Goal: Information Seeking & Learning: Learn about a topic

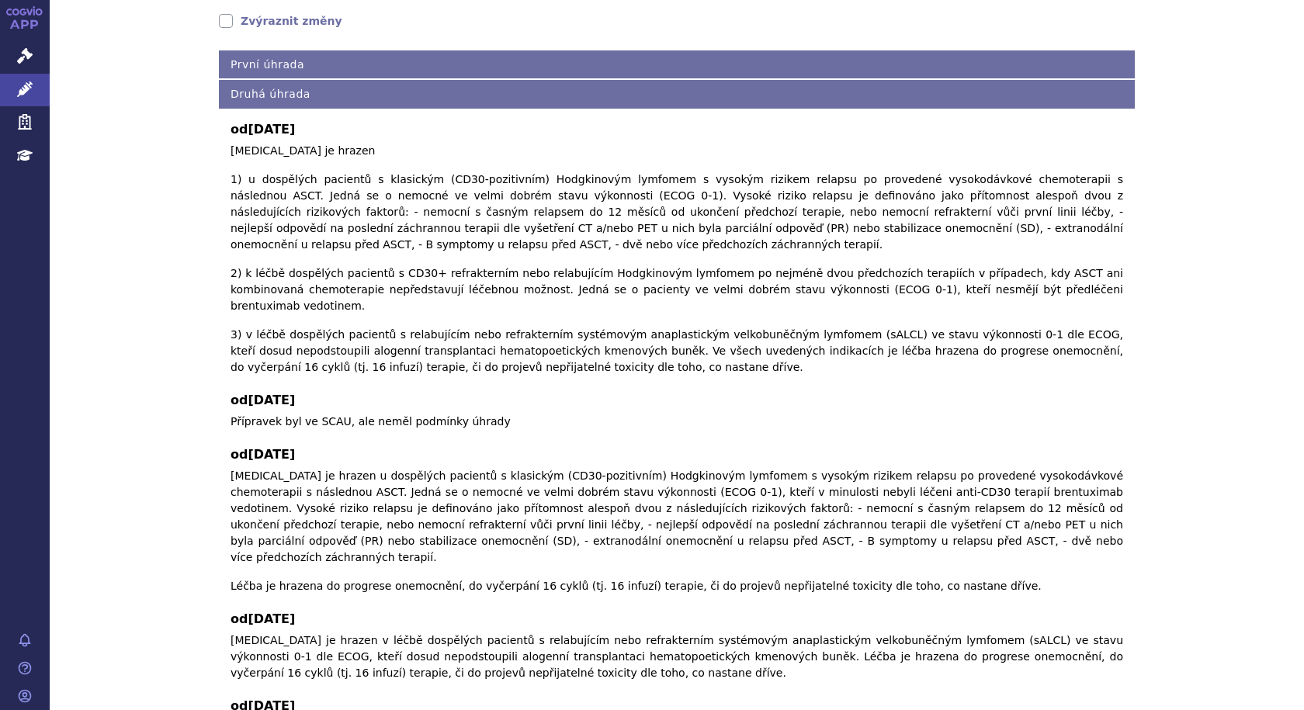
scroll to position [276, 0]
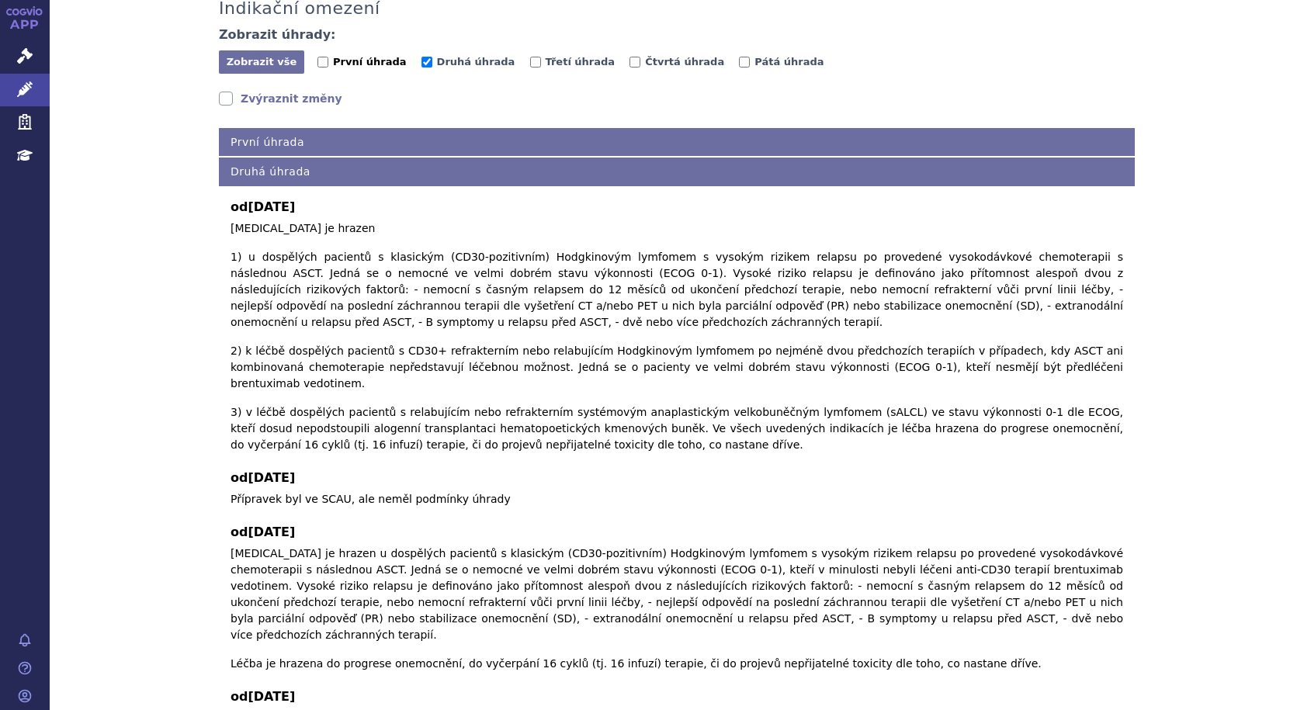
click at [317, 61] on input "První úhrada" at bounding box center [322, 62] width 11 height 11
checkbox input "true"
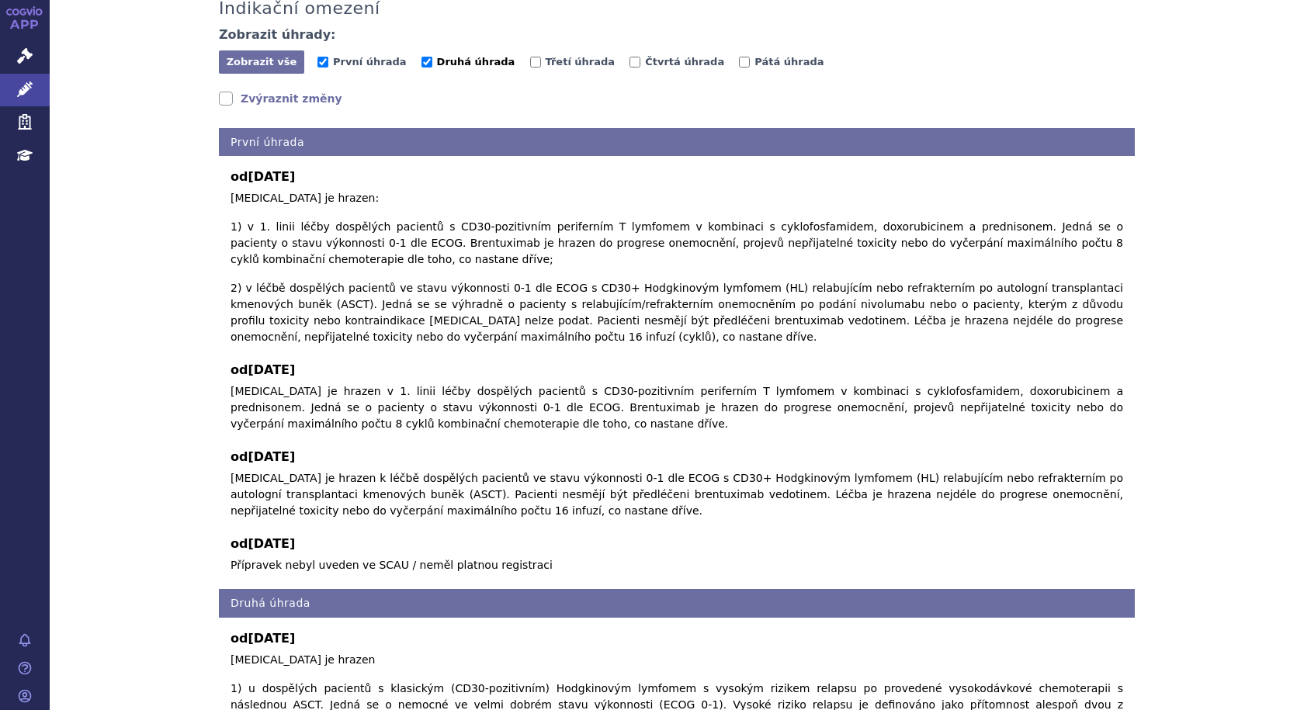
click at [421, 61] on input "Druhá úhrada" at bounding box center [426, 62] width 11 height 11
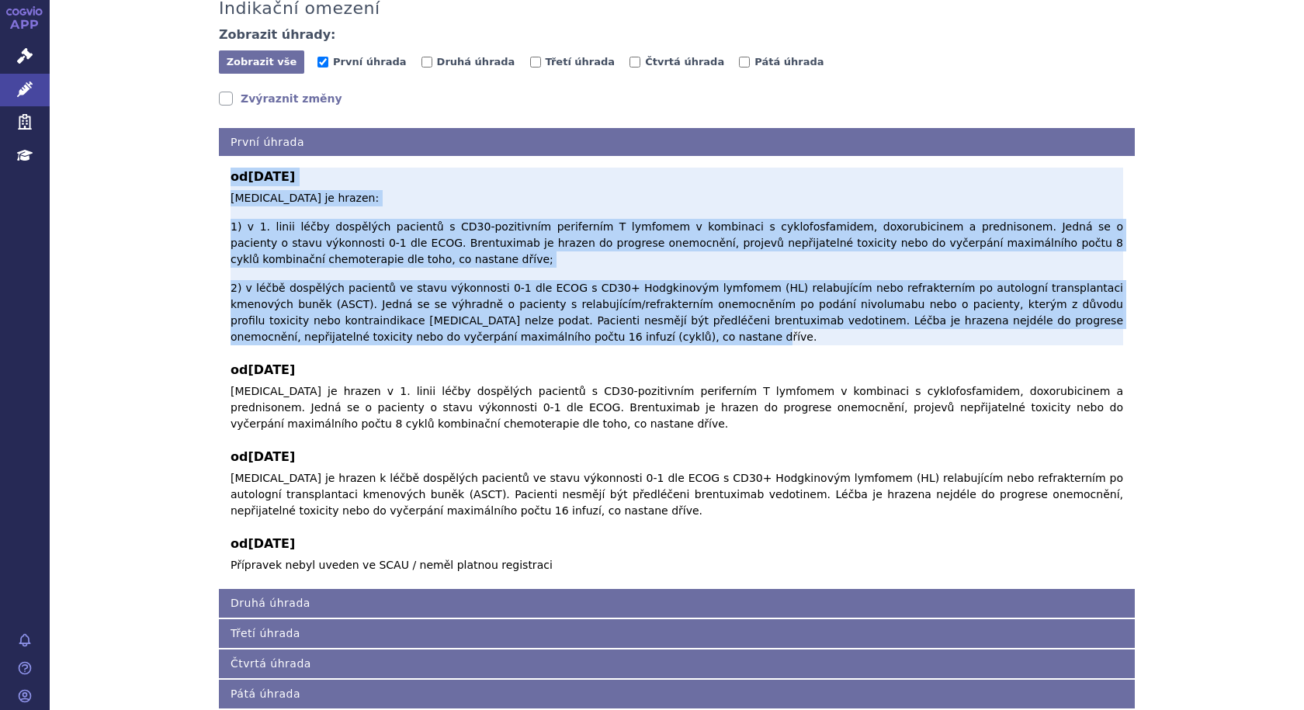
drag, startPoint x: 195, startPoint y: 181, endPoint x: 424, endPoint y: 320, distance: 267.8
click at [424, 320] on div "Indikační omezení Zobrazit úhrady: Zobrazit vše Skrýt vše První úhrada [GEOGRAP…" at bounding box center [677, 342] width 978 height 734
copy div "lo 34.03.2196 Ipsumdolors ametcon ad elitse: 7) d 0. eiusm tempo incididun utla…"
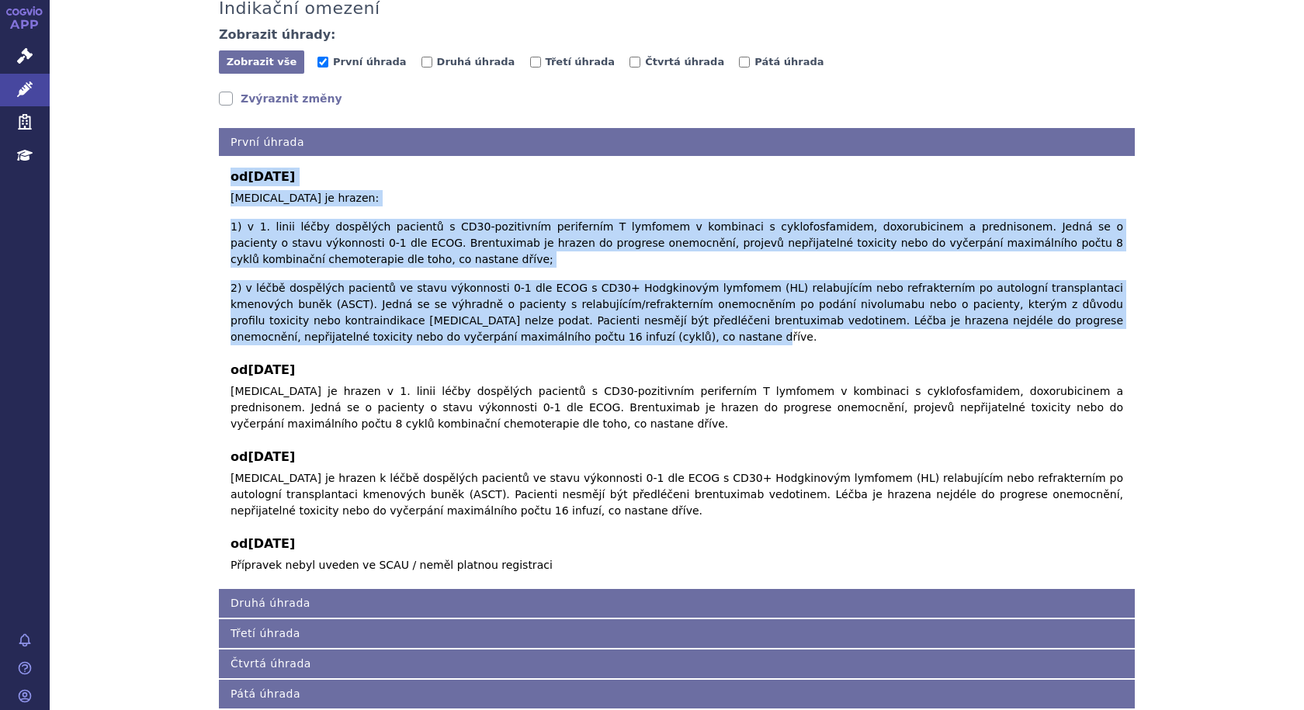
copy div "lo 34.03.2196 Ipsumdolors ametcon ad elitse: 7) d 0. eiusm tempo incididun utla…"
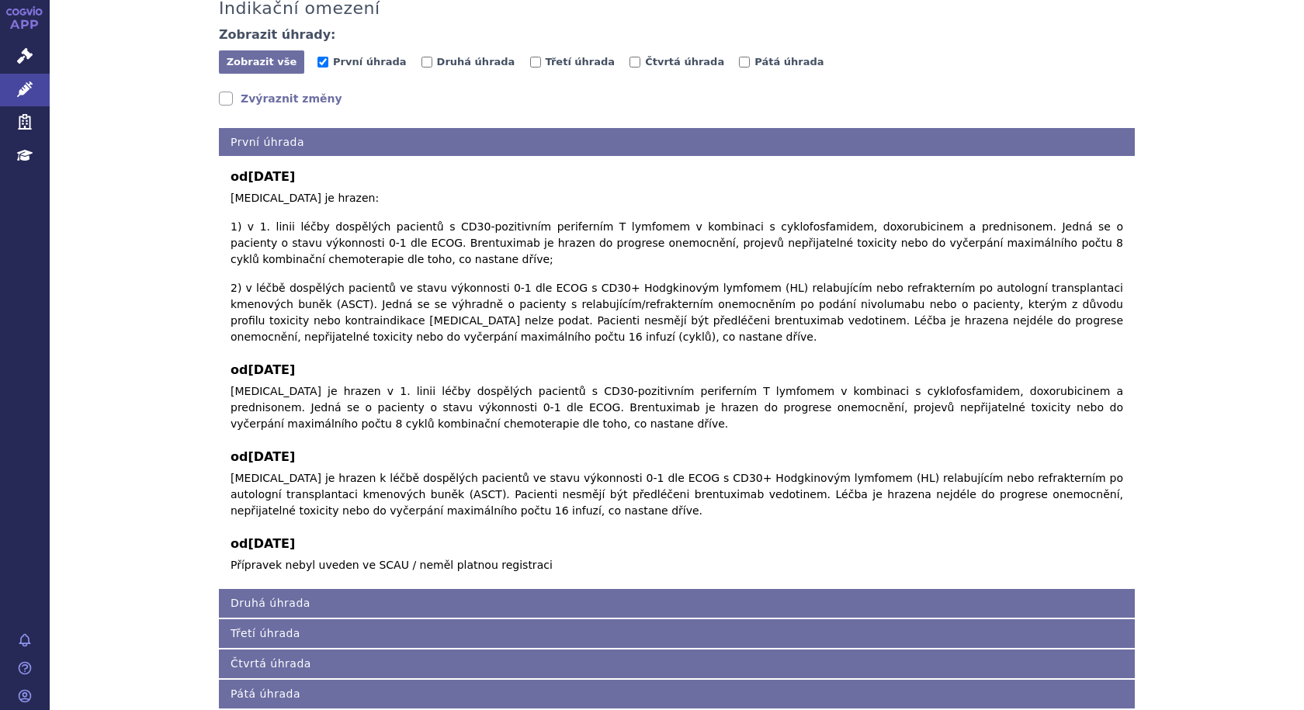
click at [439, 87] on div "Indikační omezení Zobrazit úhrady: Zobrazit vše Skrýt vše První úhrada [GEOGRAP…" at bounding box center [677, 342] width 978 height 734
click at [421, 61] on input "Druhá úhrada" at bounding box center [426, 62] width 11 height 11
checkbox input "true"
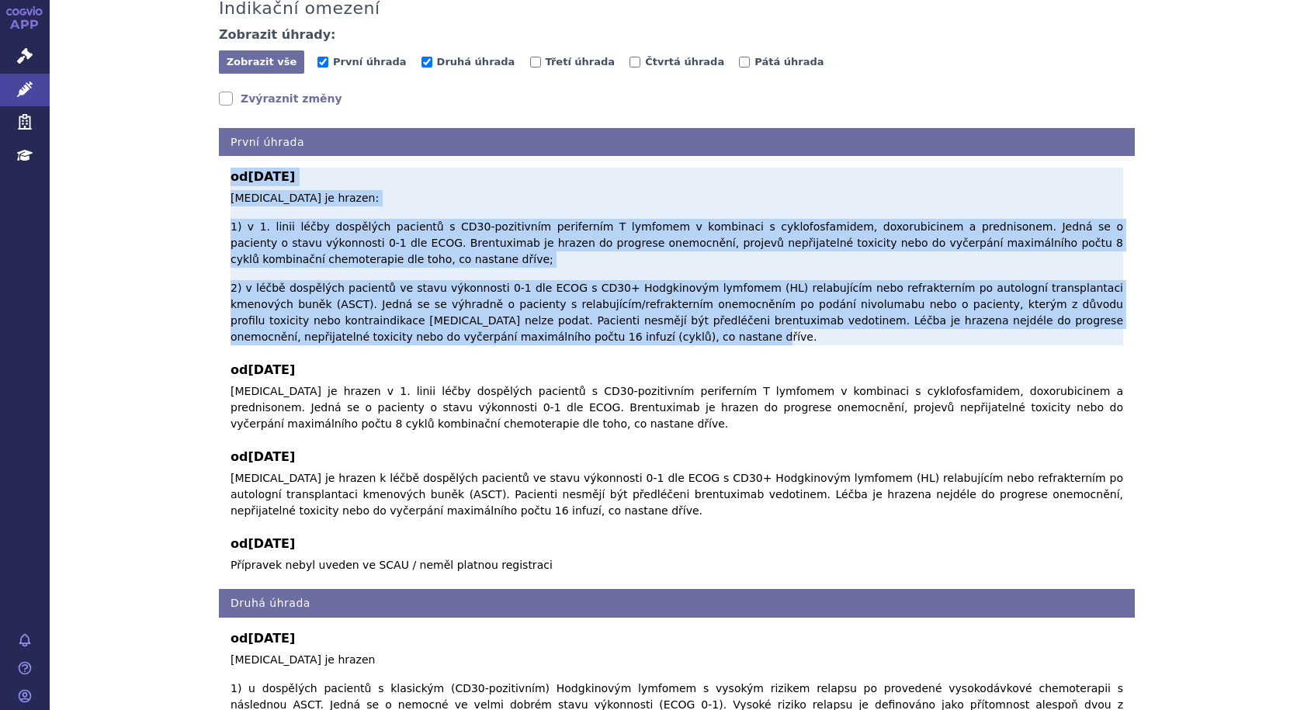
drag, startPoint x: 213, startPoint y: 177, endPoint x: 449, endPoint y: 320, distance: 275.8
click at [449, 320] on div "od [DATE] [MEDICAL_DATA] je hrazen: 1) v 1. linii léčby dospělých pacientů s CD…" at bounding box center [677, 365] width 916 height 418
copy div "lo 34.03.2196 Ipsumdolors ametcon ad elitse: 7) d 0. eiusm tempo incididun utla…"
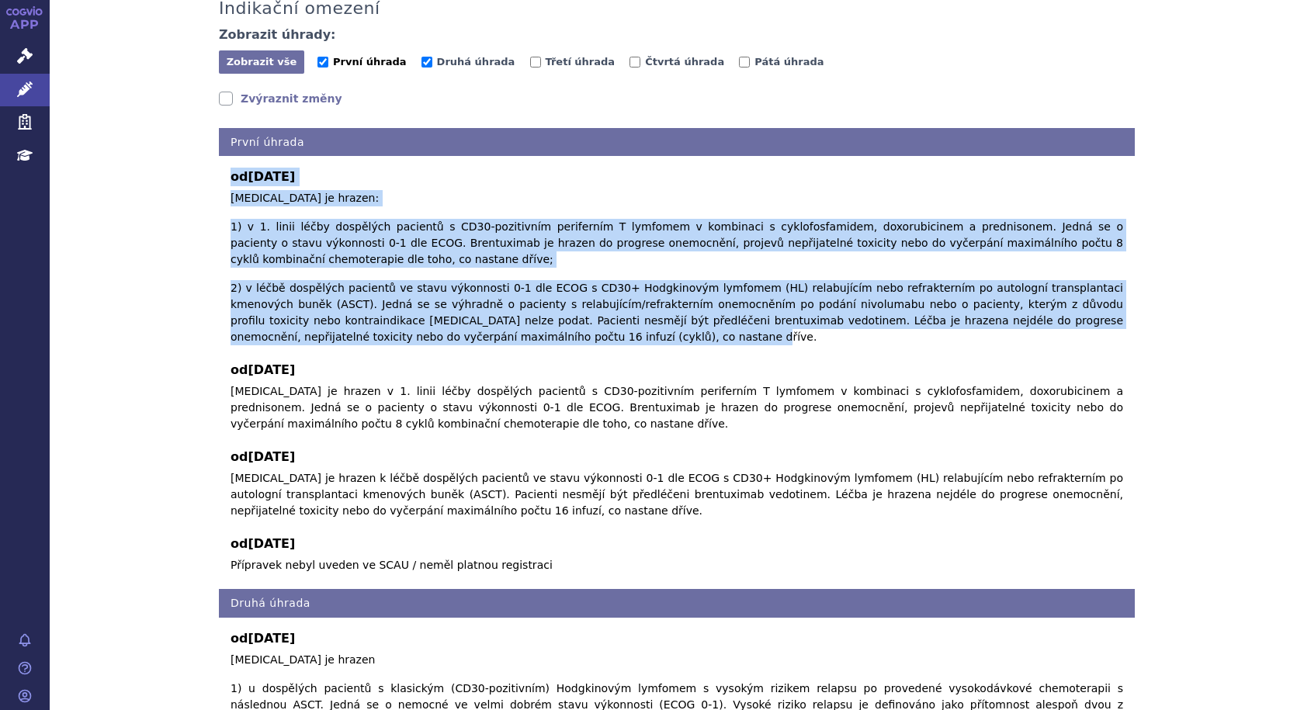
click at [319, 60] on input "První úhrada" at bounding box center [322, 62] width 11 height 11
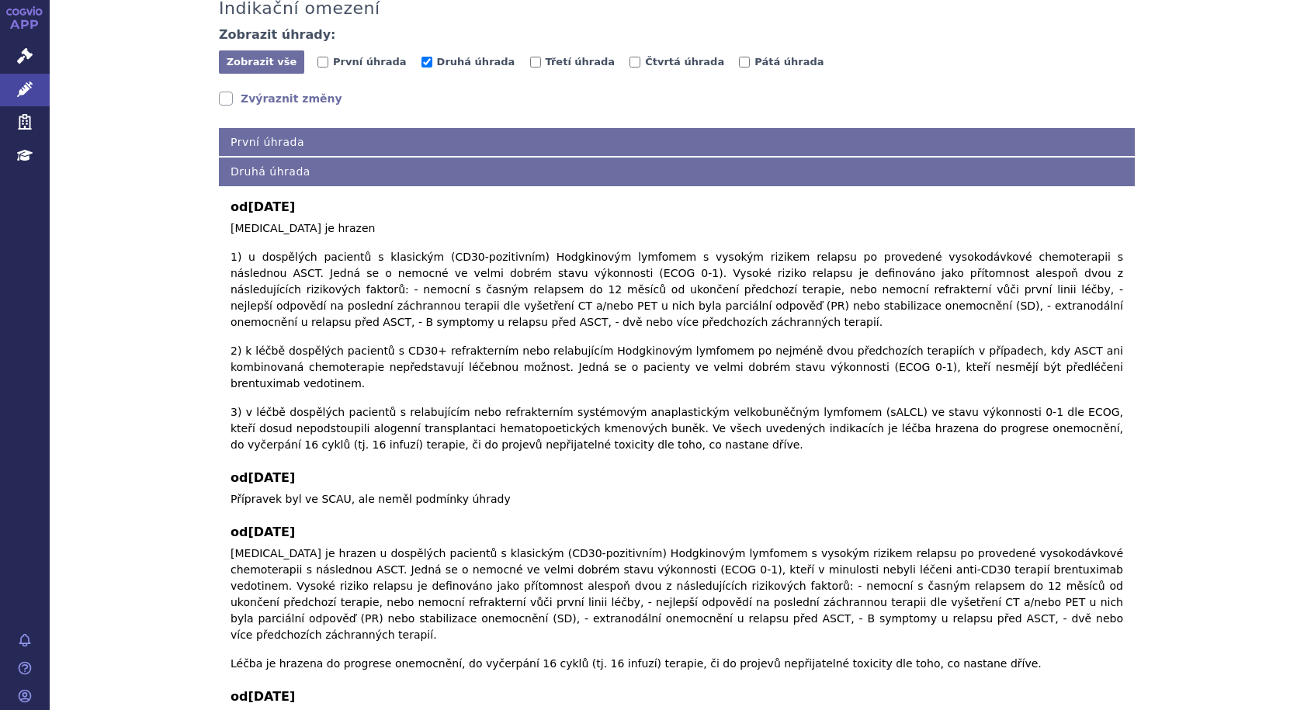
click at [452, 92] on div "Indikační omezení Zobrazit úhrady: Zobrazit vše Skrýt vše První úhrada [GEOGRAP…" at bounding box center [677, 474] width 978 height 998
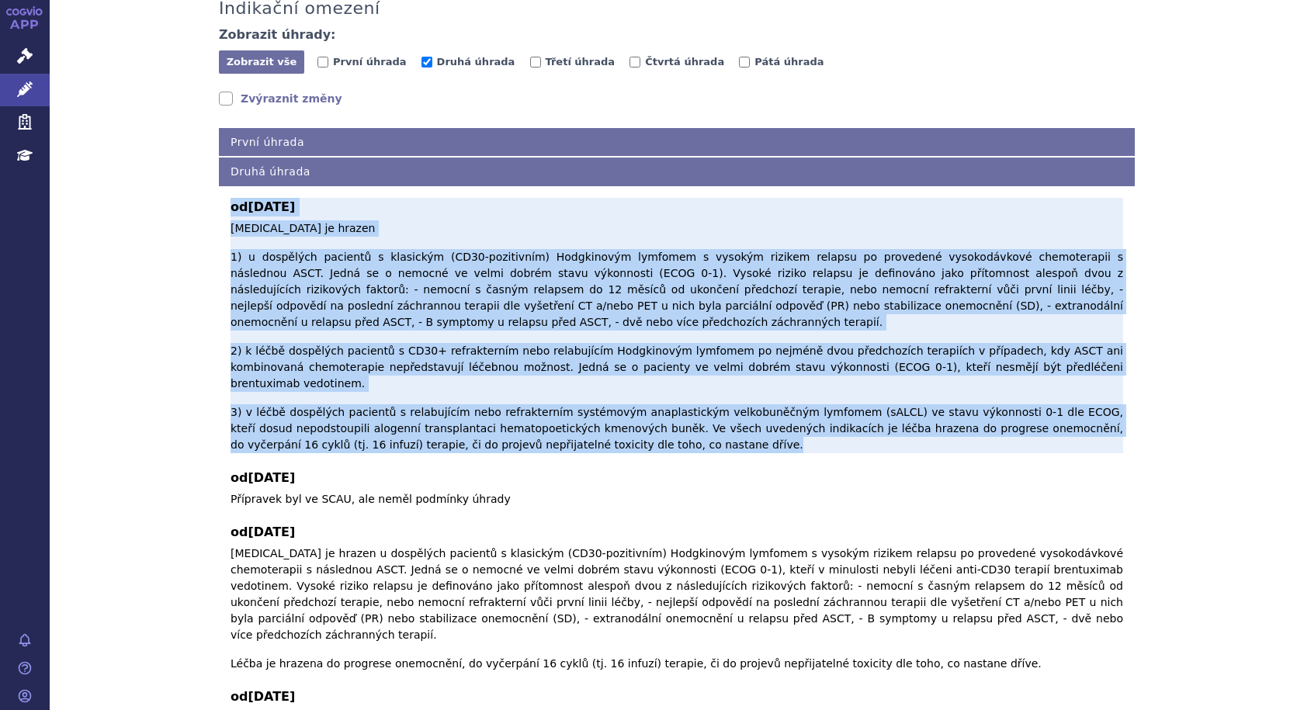
drag, startPoint x: 210, startPoint y: 205, endPoint x: 519, endPoint y: 411, distance: 372.2
click at [519, 411] on div "Indikační omezení Zobrazit úhrady: Zobrazit vše Skrýt vše První úhrada [GEOGRAP…" at bounding box center [677, 474] width 978 height 998
copy div "lo 79.24.4797 Ipsumdolors ametcon ad elitse 6) d eiusmodte incididu u laboreetd…"
click at [352, 201] on b "od [DATE]" at bounding box center [677, 207] width 893 height 19
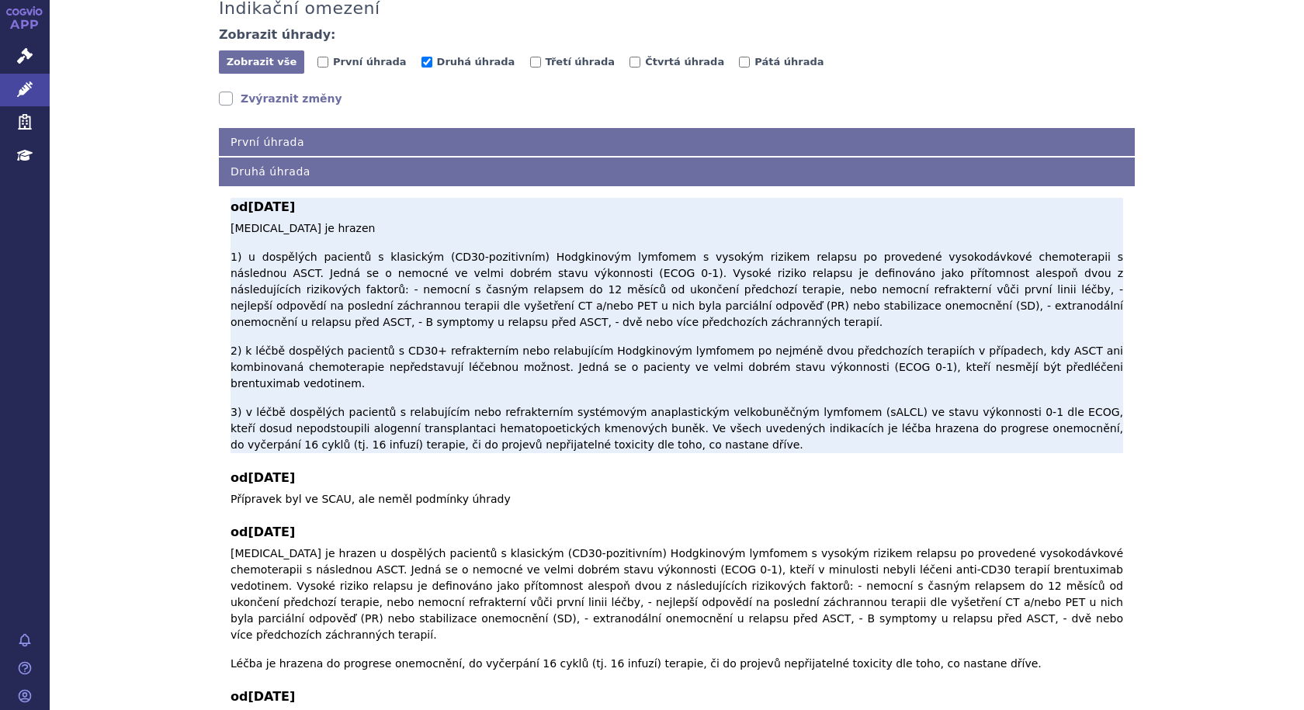
drag, startPoint x: 321, startPoint y: 203, endPoint x: 227, endPoint y: 208, distance: 94.0
click at [231, 208] on b "od [DATE]" at bounding box center [677, 207] width 893 height 19
copy b "od [DATE]"
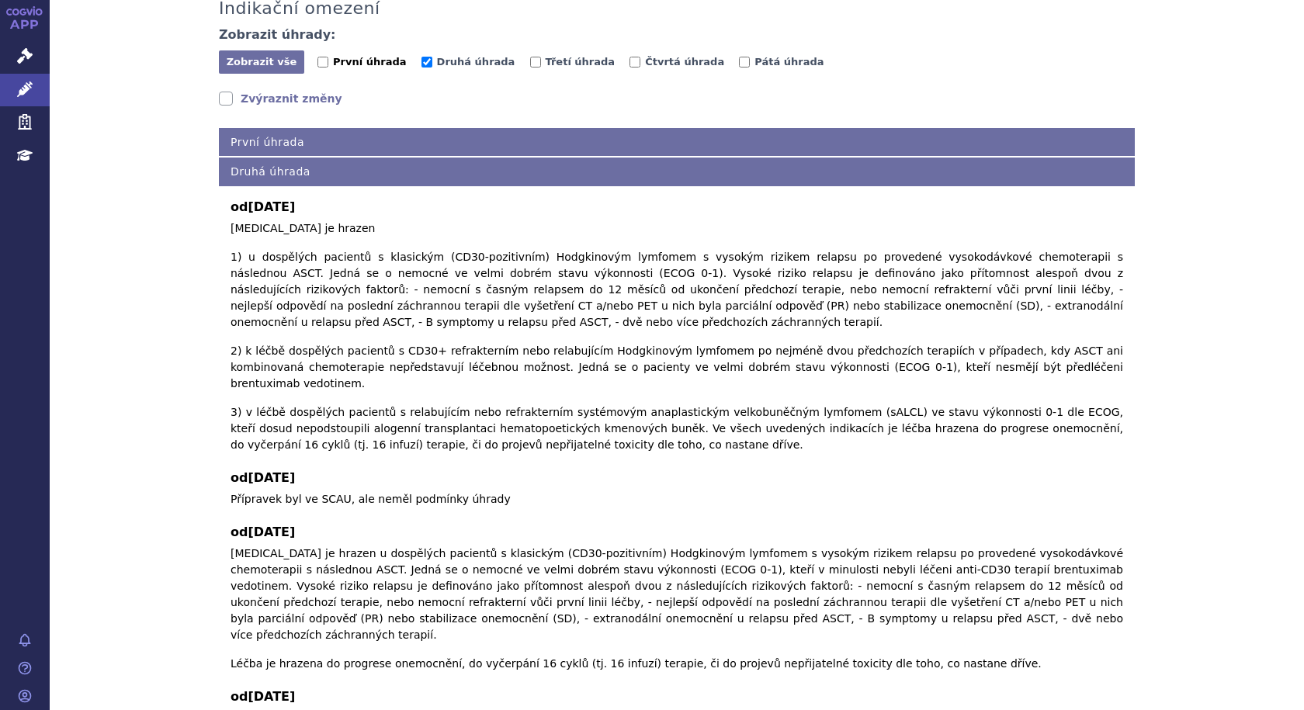
drag, startPoint x: 316, startPoint y: 62, endPoint x: 325, endPoint y: 62, distance: 9.3
click at [317, 62] on input "První úhrada" at bounding box center [322, 62] width 11 height 11
checkbox input "true"
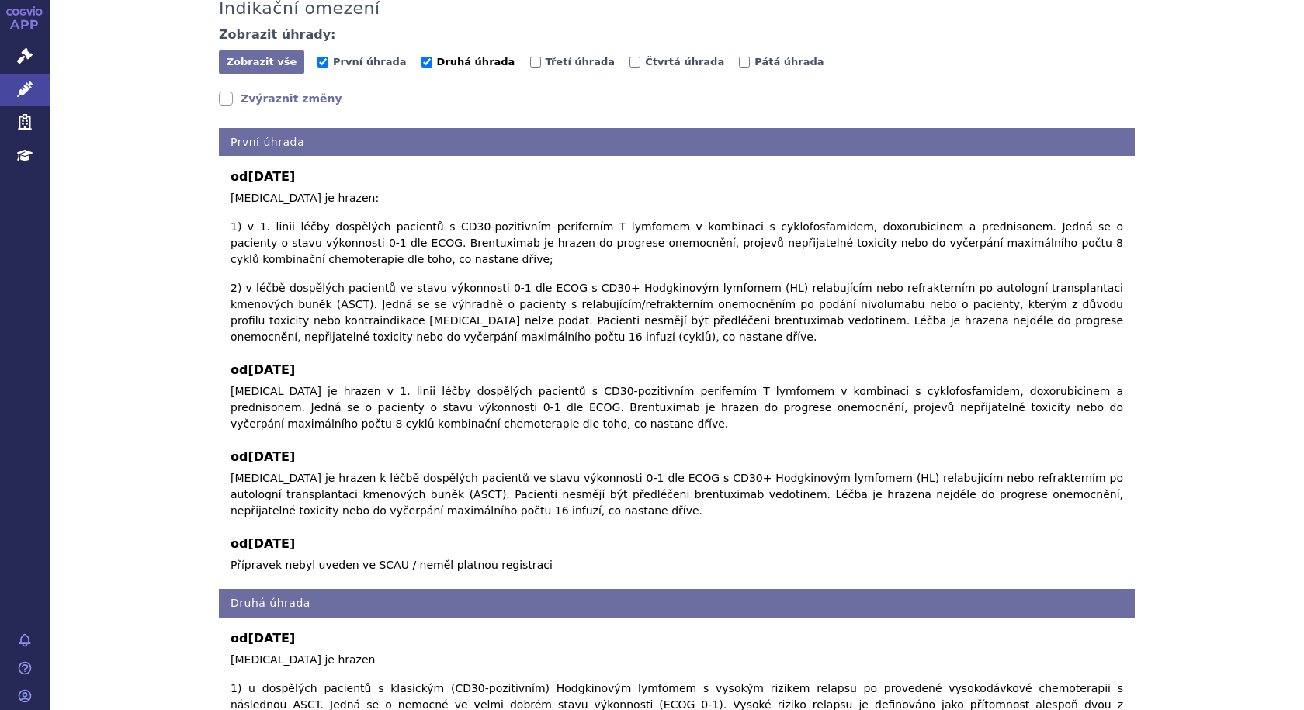
click at [421, 59] on input "Druhá úhrada" at bounding box center [426, 62] width 11 height 11
checkbox input "false"
